Goal: Information Seeking & Learning: Learn about a topic

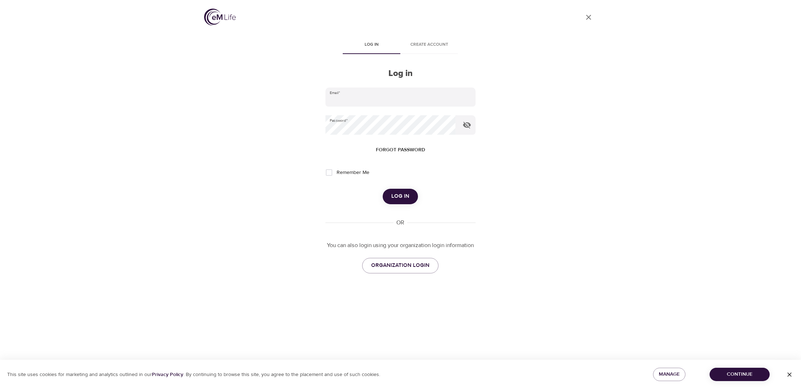
type input "[PERSON_NAME][EMAIL_ADDRESS][PERSON_NAME][DOMAIN_NAME]"
click at [400, 194] on span "Log in" at bounding box center [400, 196] width 18 height 9
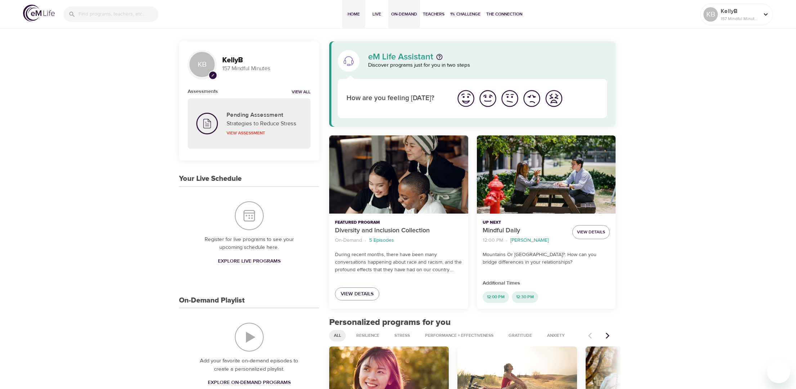
click at [407, 17] on span "On-Demand" at bounding box center [404, 14] width 26 height 8
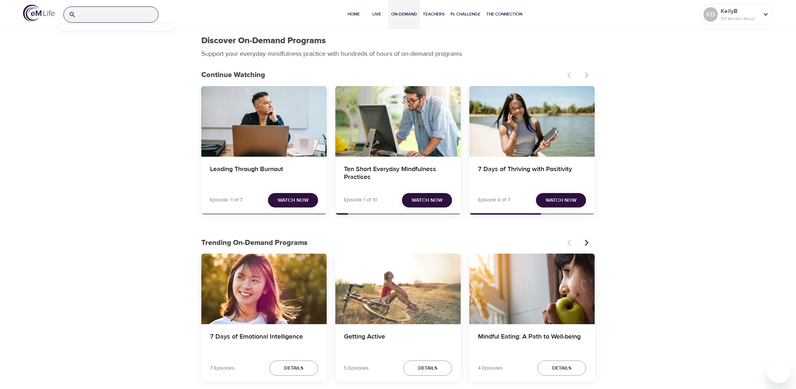
click at [85, 14] on input "search" at bounding box center [118, 14] width 79 height 15
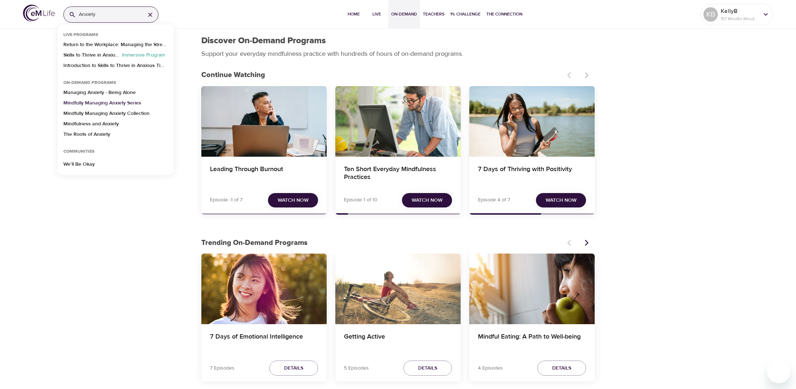
type input "Anxiety"
click at [89, 103] on p "Mindfully Managing Anxiety Series" at bounding box center [102, 104] width 78 height 10
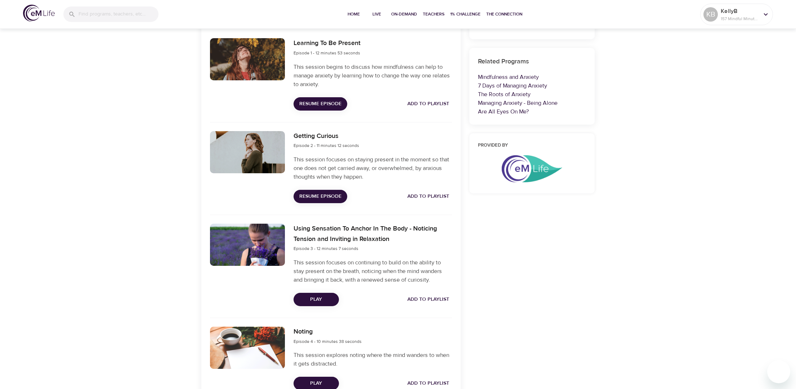
scroll to position [129, 0]
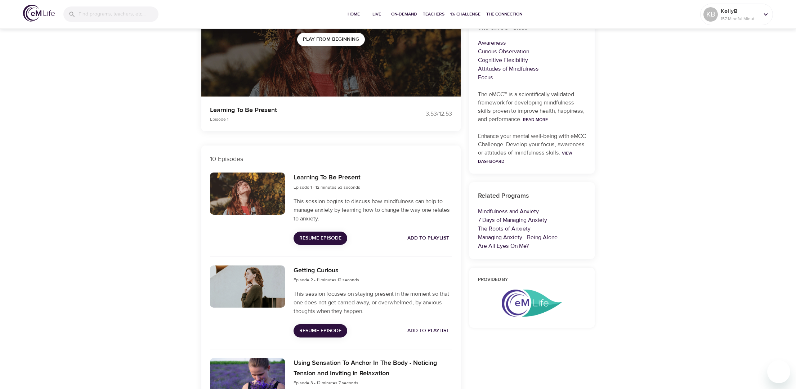
click at [314, 239] on span "Resume Episode" at bounding box center [320, 238] width 42 height 9
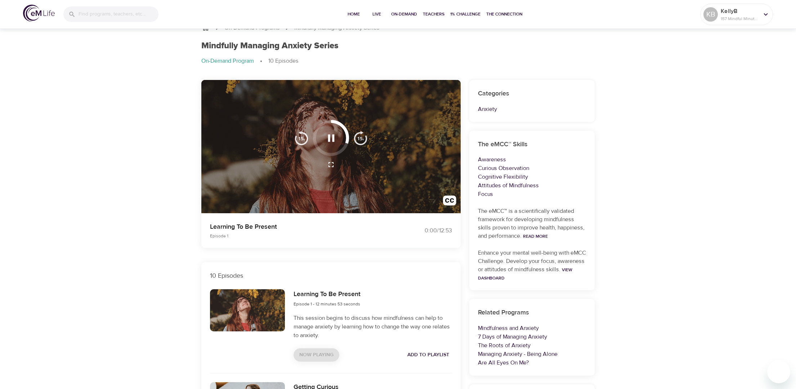
scroll to position [0, 0]
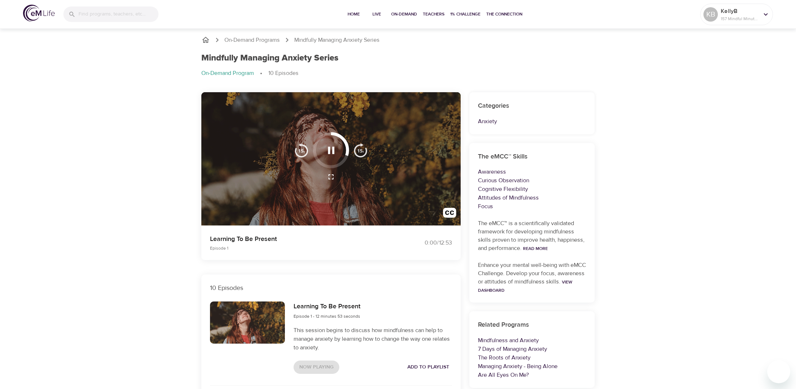
click at [334, 158] on button "button" at bounding box center [331, 150] width 21 height 21
click at [331, 153] on icon "button" at bounding box center [331, 150] width 13 height 13
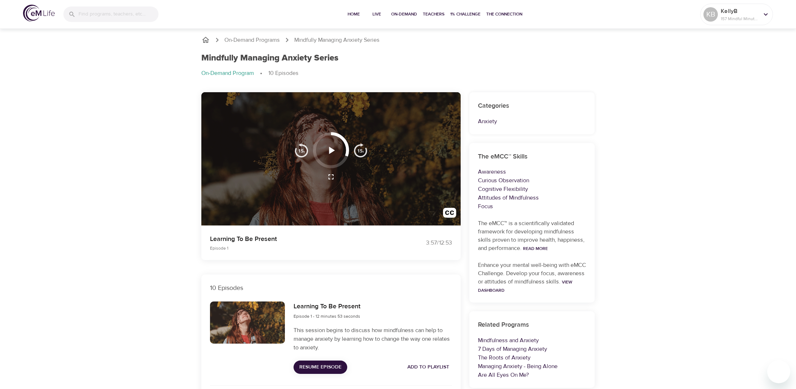
click at [332, 147] on icon "button" at bounding box center [331, 150] width 13 height 13
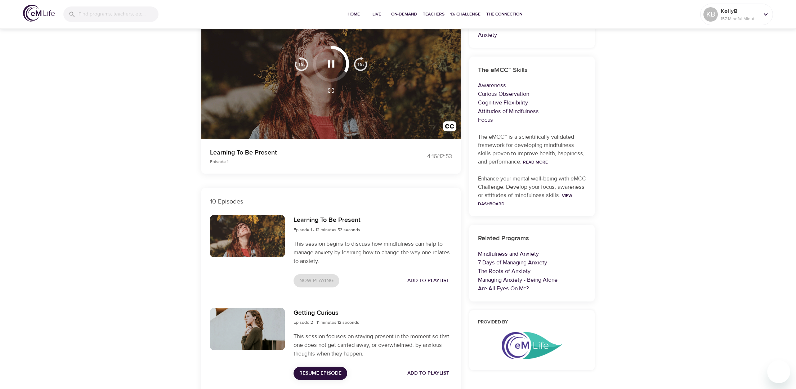
scroll to position [148, 0]
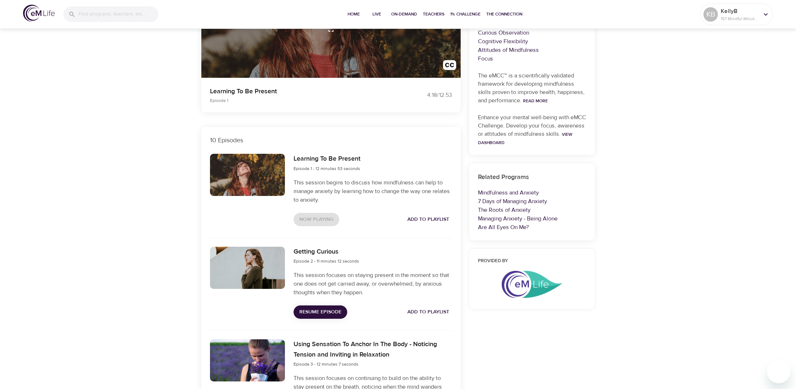
click at [321, 311] on span "Resume Episode" at bounding box center [320, 312] width 42 height 9
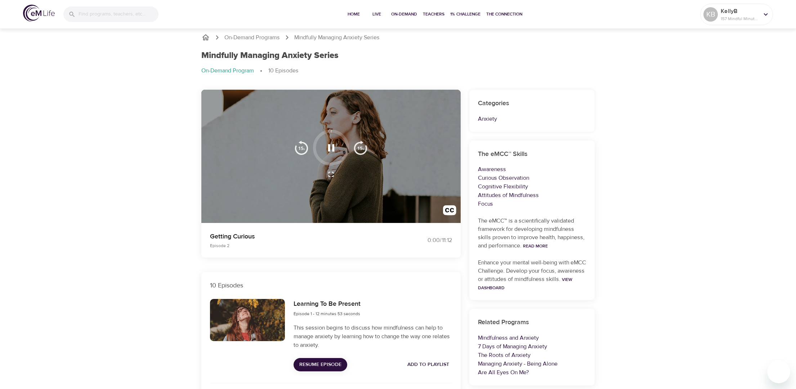
scroll to position [0, 0]
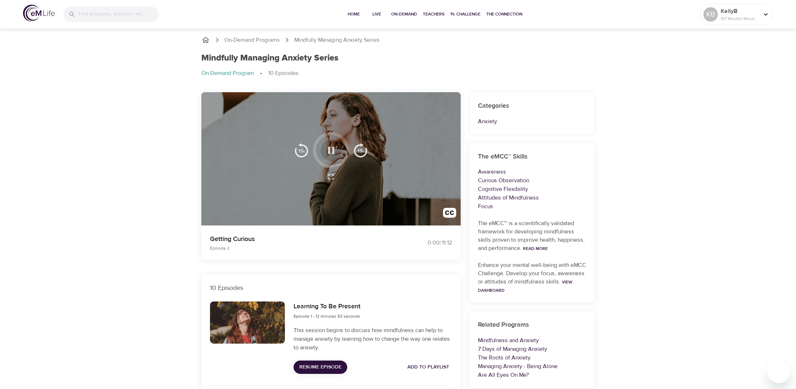
click at [331, 152] on icon "button" at bounding box center [331, 150] width 13 height 13
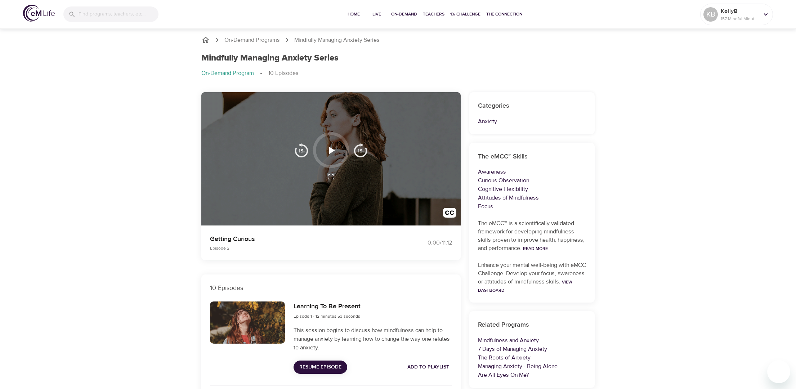
click at [332, 151] on icon "button" at bounding box center [332, 150] width 6 height 7
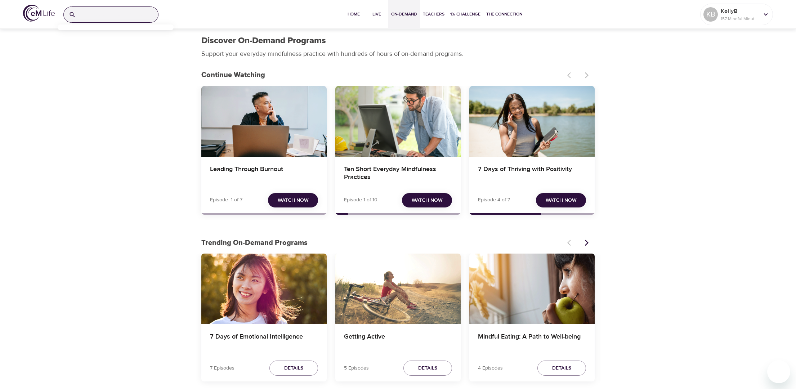
click at [114, 14] on input "search" at bounding box center [118, 14] width 79 height 15
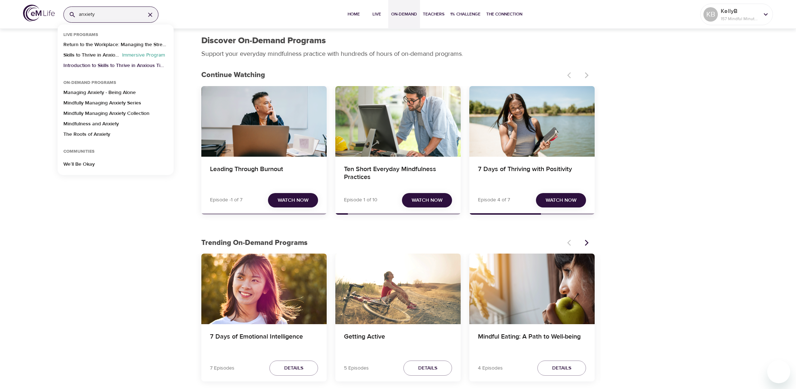
type input "anxiety"
click at [97, 64] on p "Introduction to Skills to Thrive in Anxious Times" at bounding box center [115, 67] width 104 height 10
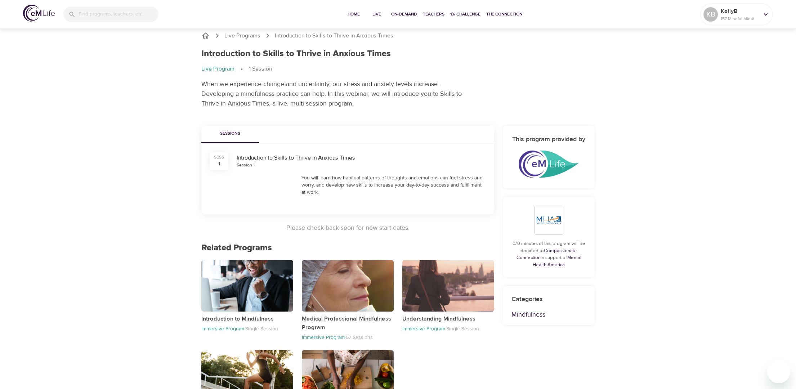
scroll to position [153, 0]
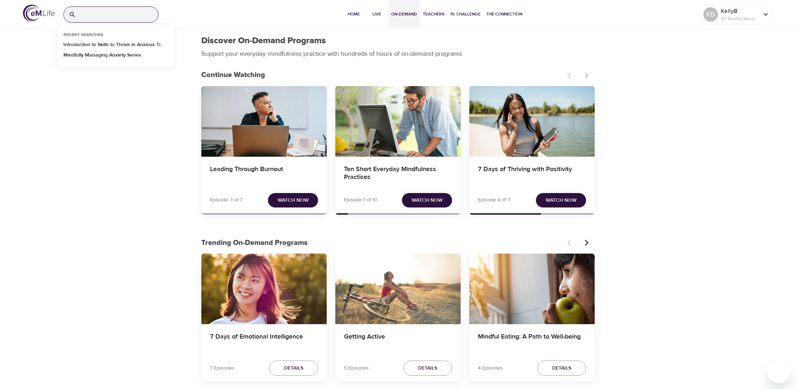
click at [119, 10] on input "search" at bounding box center [118, 14] width 79 height 15
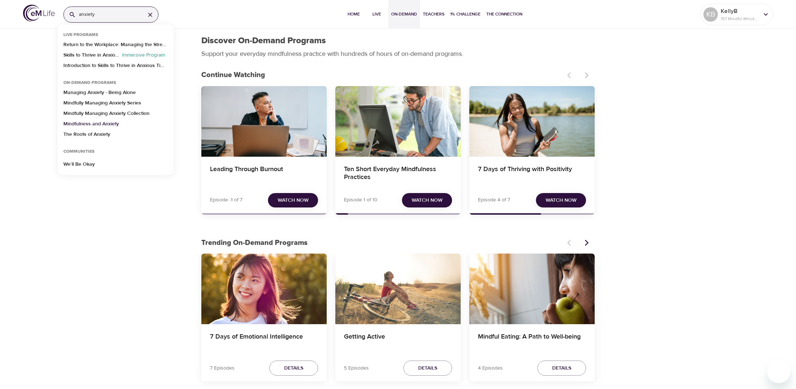
type input "anxiety"
click at [87, 123] on p "Mindfulness and Anxiety" at bounding box center [90, 125] width 55 height 10
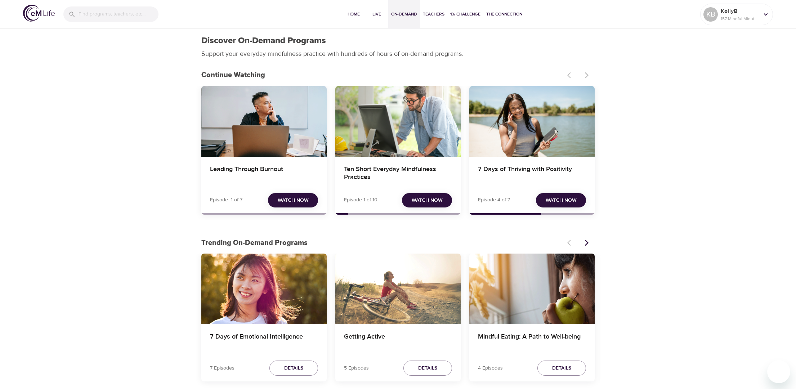
click at [421, 199] on span "Watch Now" at bounding box center [427, 200] width 31 height 9
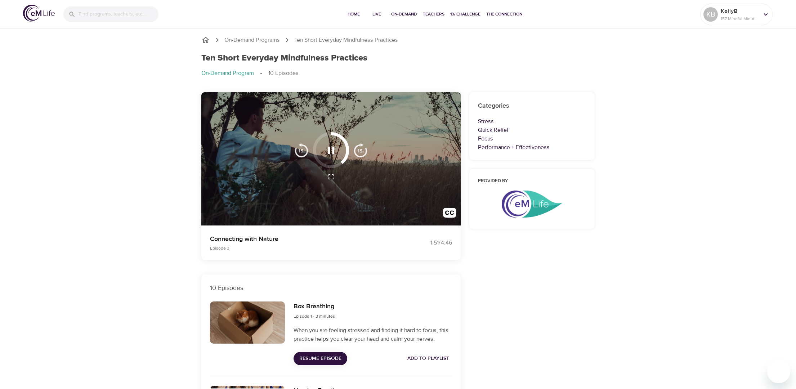
click at [322, 356] on span "Resume Episode" at bounding box center [320, 358] width 42 height 9
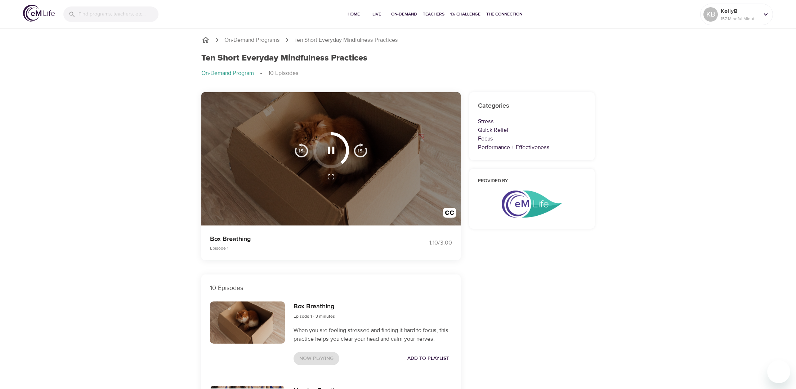
click at [328, 152] on icon "button" at bounding box center [331, 150] width 6 height 7
